Goal: Find specific page/section: Locate a particular part of the current website

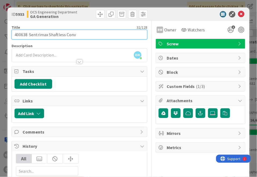
click at [77, 35] on input "400638 Sentrimax Shaftless Conv" at bounding box center [80, 35] width 136 height 10
type input "400638 Sentrimax Shaftless Conv - CSC-052700"
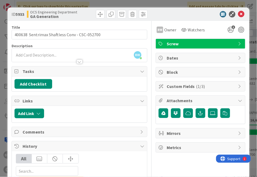
click at [175, 17] on div "ID 5933 OCS Engineering Department GA Generation" at bounding box center [129, 14] width 242 height 13
click at [241, 14] on icon at bounding box center [241, 14] width 6 height 6
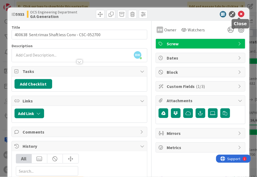
click at [240, 12] on icon at bounding box center [241, 14] width 6 height 6
